Goal: Transaction & Acquisition: Purchase product/service

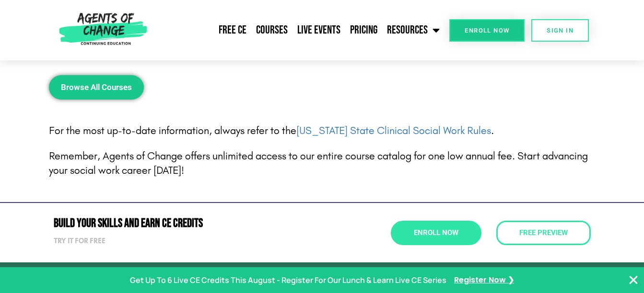
scroll to position [1294, 0]
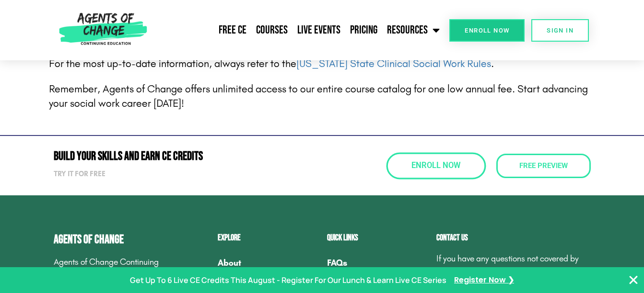
click at [430, 163] on span "Enroll Now" at bounding box center [435, 166] width 49 height 8
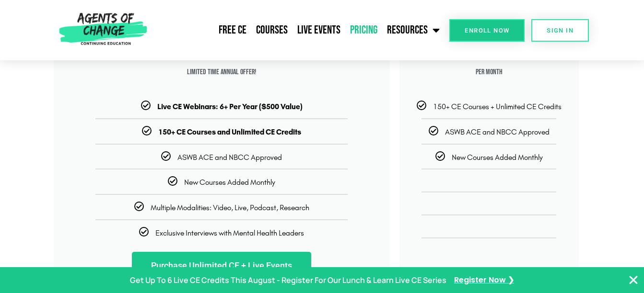
scroll to position [240, 0]
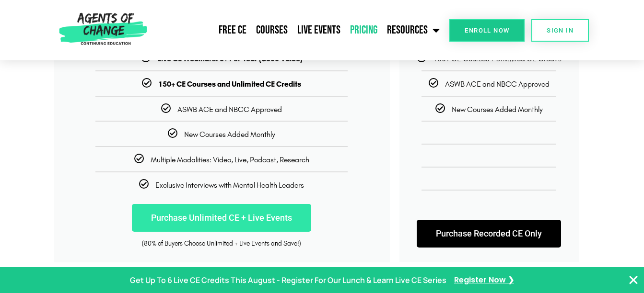
click at [232, 212] on link "Purchase Unlimited CE + Live Events" at bounding box center [221, 218] width 179 height 28
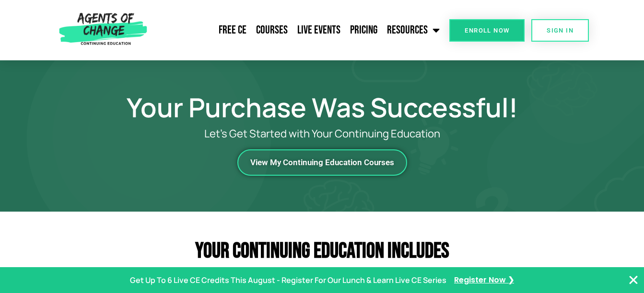
click at [346, 161] on span "View My Continuing Education Courses" at bounding box center [322, 163] width 144 height 8
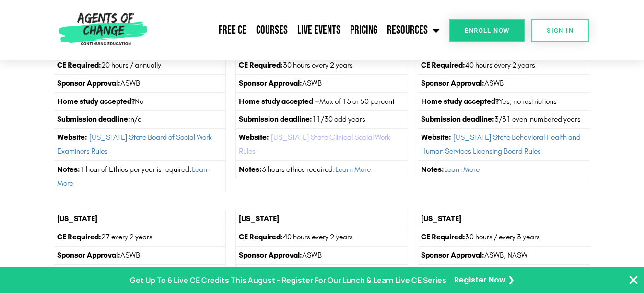
scroll to position [1198, 0]
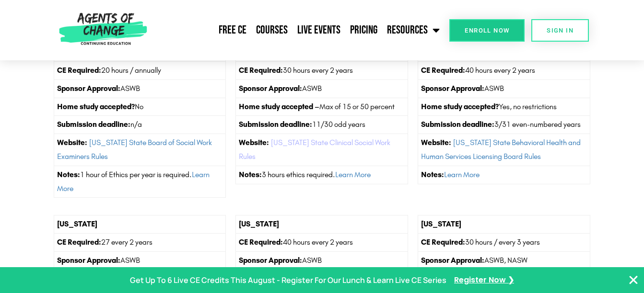
click at [323, 144] on link "[US_STATE] State Clinical Social Work Rules" at bounding box center [314, 149] width 151 height 23
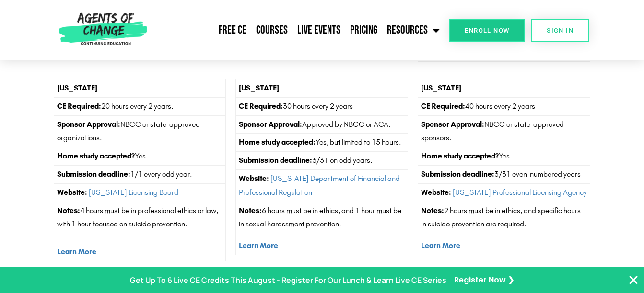
scroll to position [1150, 0]
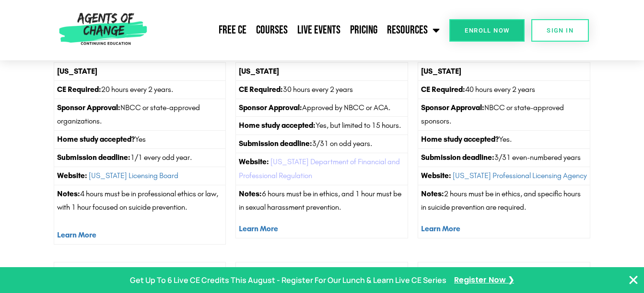
click at [289, 175] on link "[US_STATE] Department of Financial and Professional Regulation" at bounding box center [319, 168] width 161 height 23
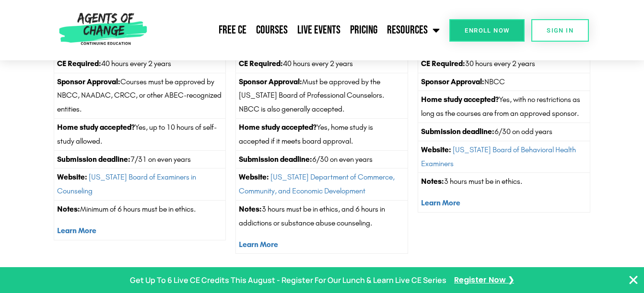
scroll to position [0, 0]
